Goal: Information Seeking & Learning: Check status

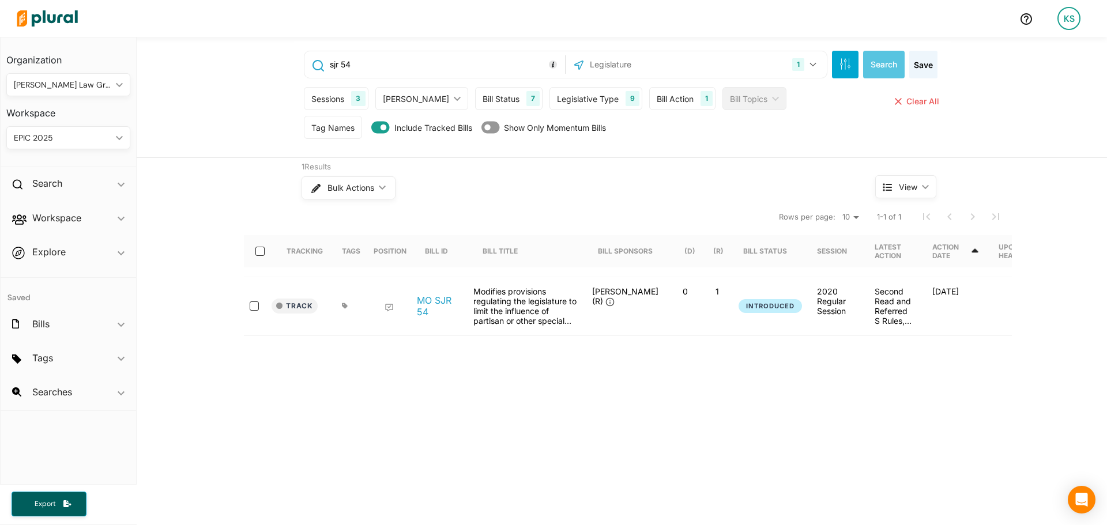
drag, startPoint x: 390, startPoint y: 63, endPoint x: 312, endPoint y: 65, distance: 77.9
click at [312, 65] on div "sjr 54" at bounding box center [434, 65] width 255 height 22
type input "redistrict"
click at [884, 59] on button "Search" at bounding box center [884, 65] width 42 height 28
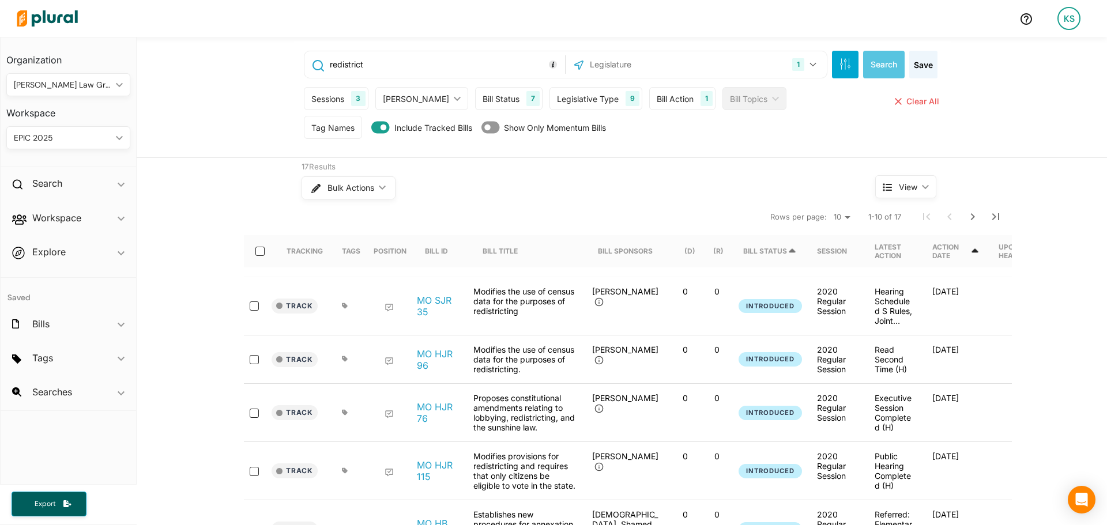
click at [772, 252] on div "Bill Status" at bounding box center [765, 251] width 44 height 9
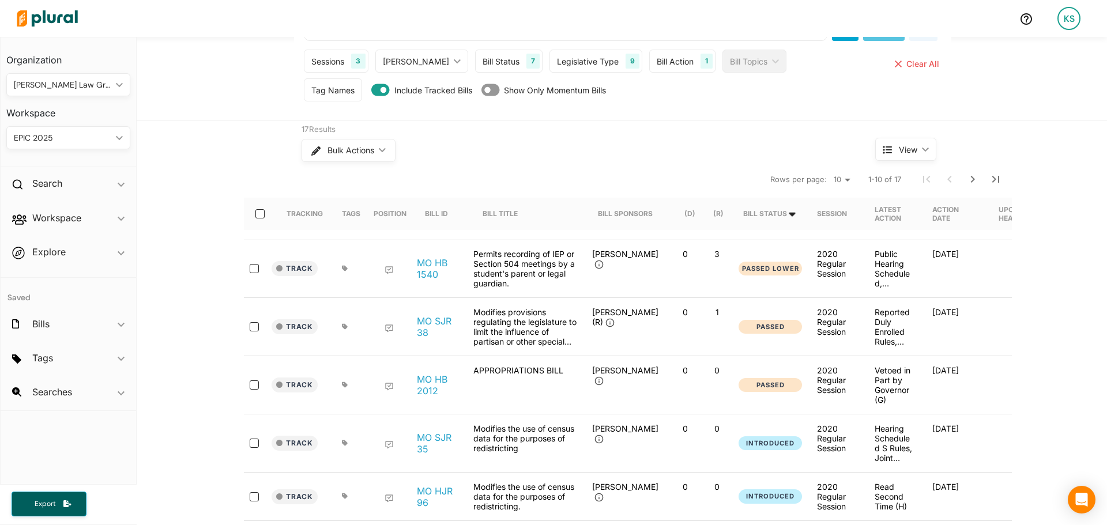
scroll to position [58, 0]
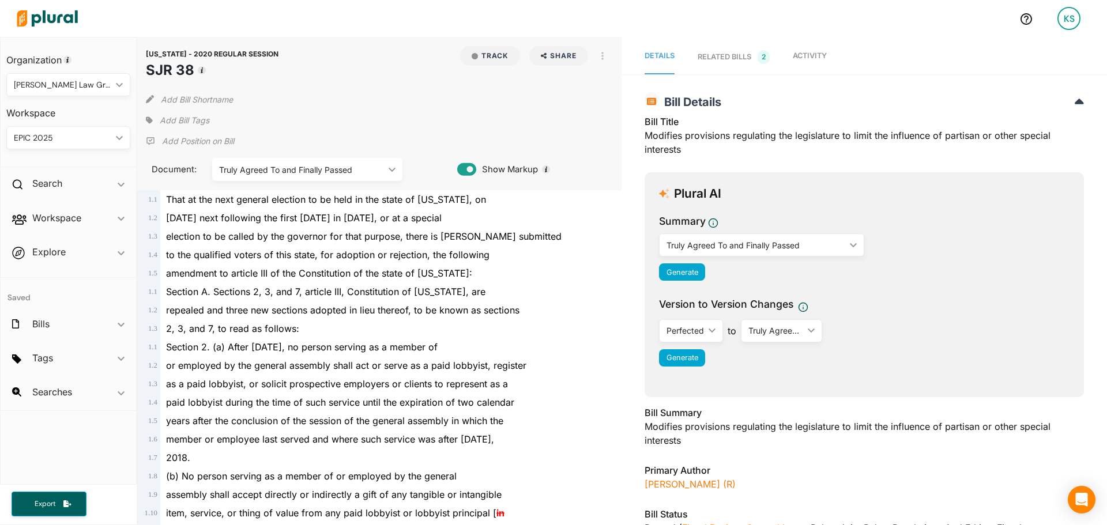
click at [796, 55] on span "Activity" at bounding box center [810, 55] width 34 height 9
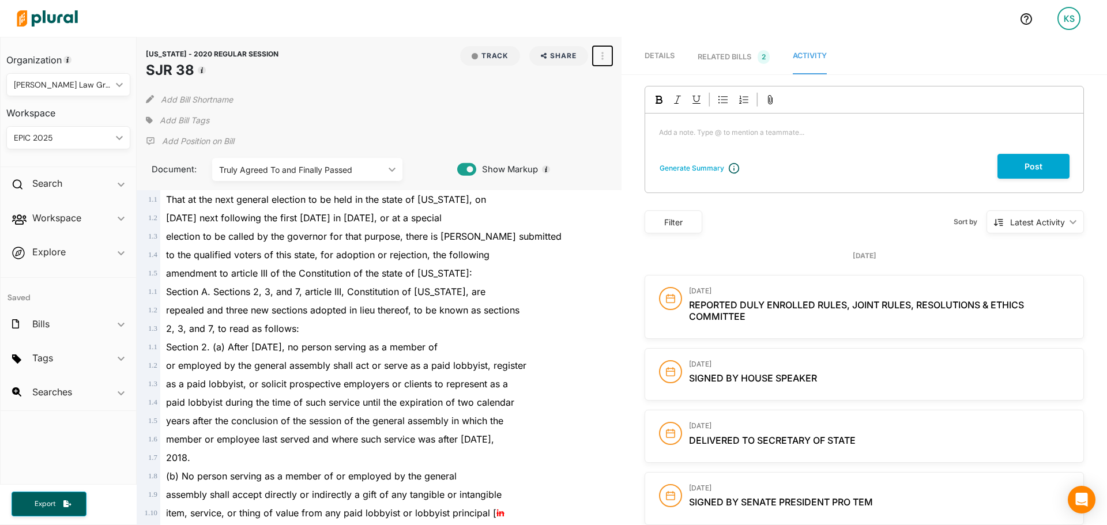
click at [606, 57] on button "button" at bounding box center [603, 56] width 20 height 20
click at [629, 105] on div "View Source" at bounding box center [652, 108] width 70 height 10
